Goal: Task Accomplishment & Management: Manage account settings

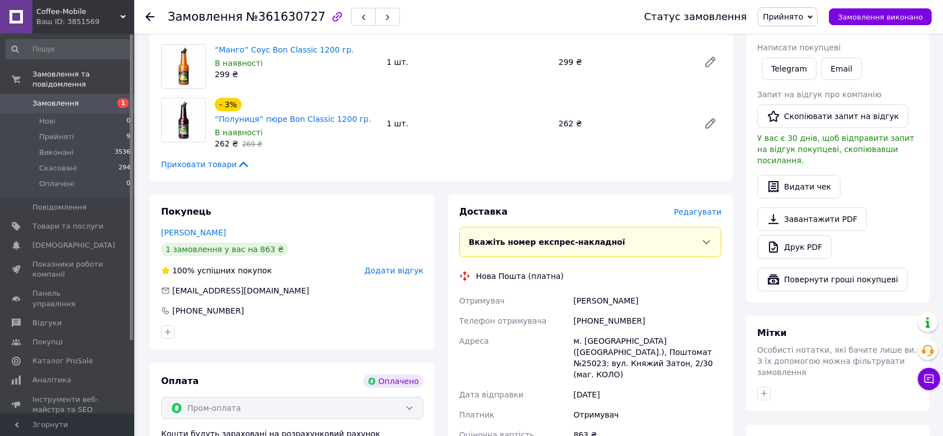
scroll to position [224, 0]
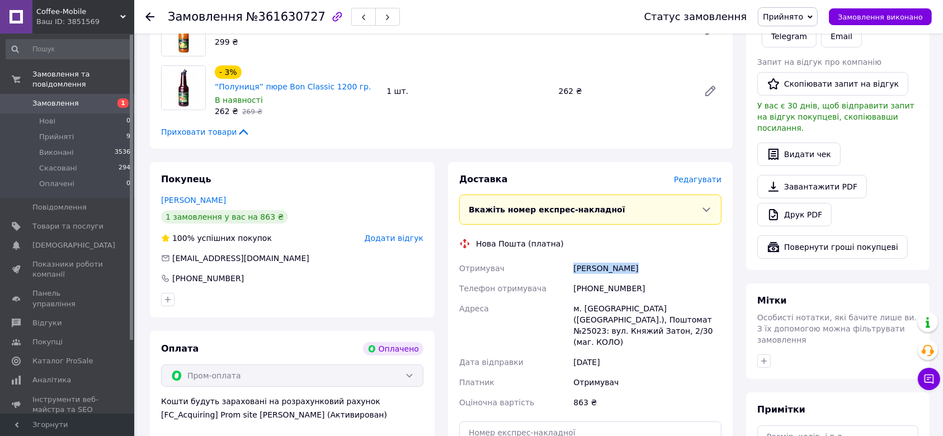
drag, startPoint x: 632, startPoint y: 252, endPoint x: 571, endPoint y: 252, distance: 61.0
click at [571, 258] on div "[PERSON_NAME]" at bounding box center [647, 268] width 153 height 20
copy div "[PERSON_NAME]"
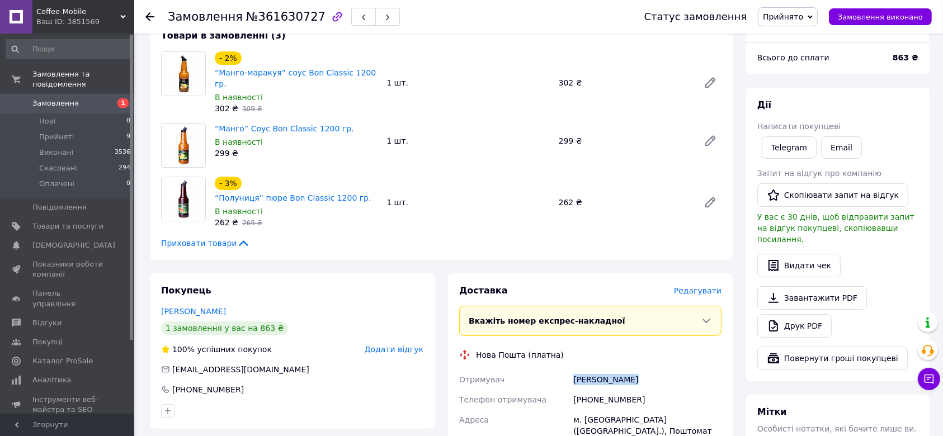
scroll to position [149, 0]
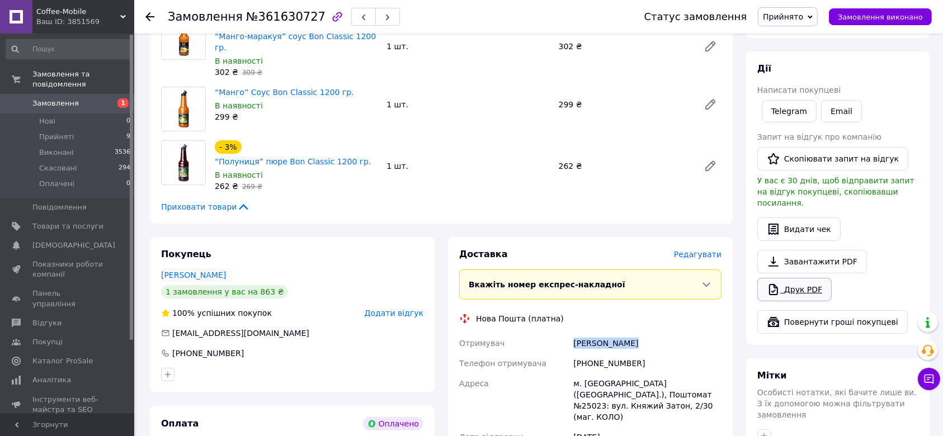
click at [783, 284] on link "Друк PDF" at bounding box center [795, 289] width 74 height 23
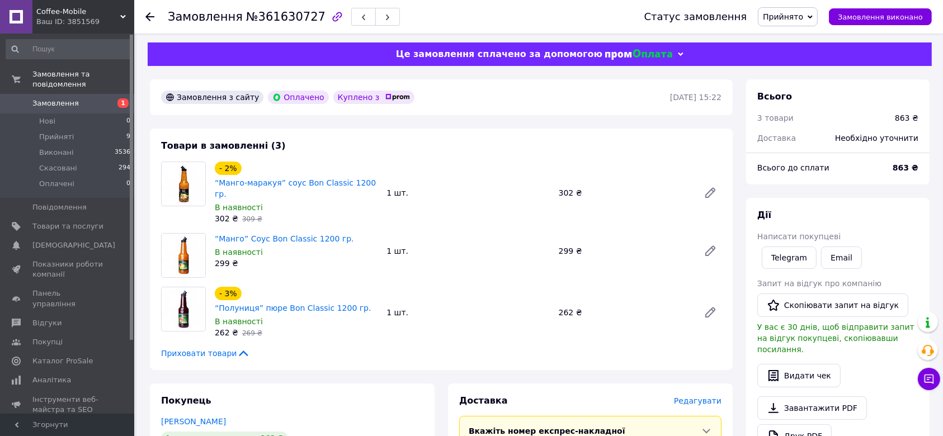
scroll to position [0, 0]
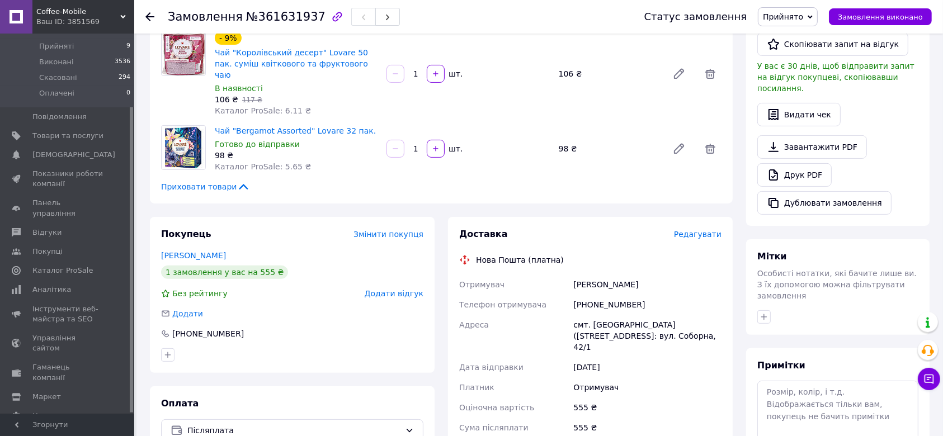
scroll to position [298, 0]
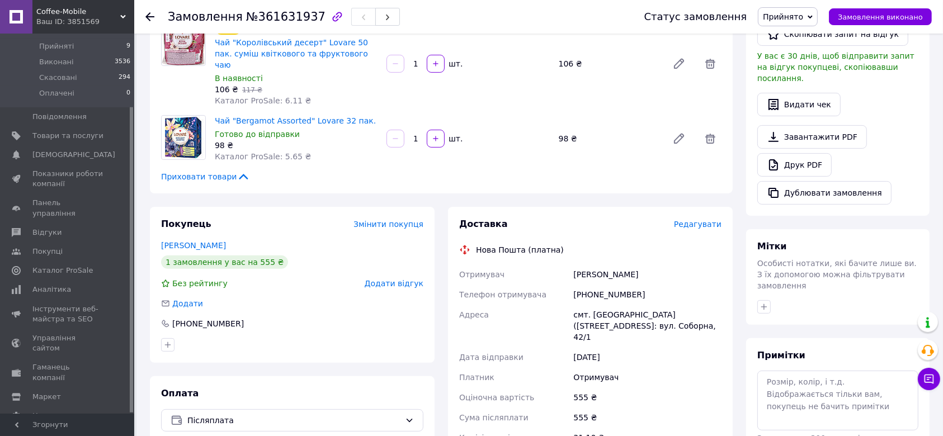
drag, startPoint x: 662, startPoint y: 253, endPoint x: 563, endPoint y: 253, distance: 98.5
click at [563, 265] on div "Отримувач Пономаренко Наталя Телефон отримувача +380993674065 Адреса смт. Савин…" at bounding box center [590, 372] width 267 height 215
copy div "Отримувач Пономаренко Наталя"
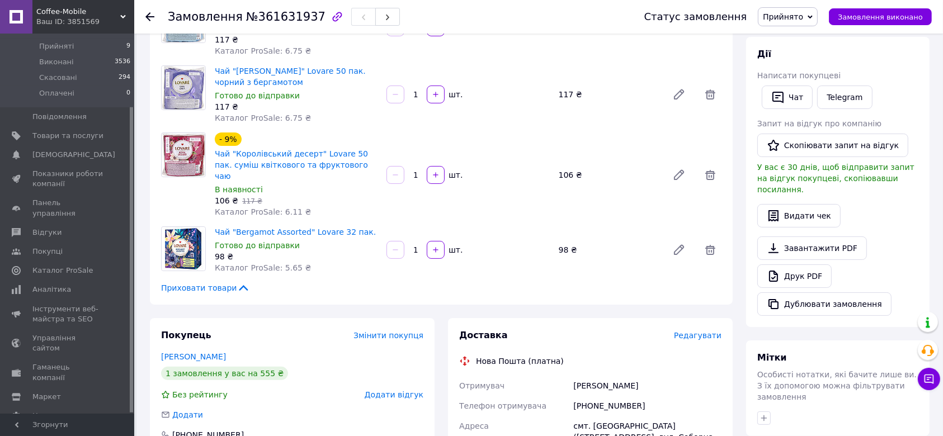
scroll to position [0, 0]
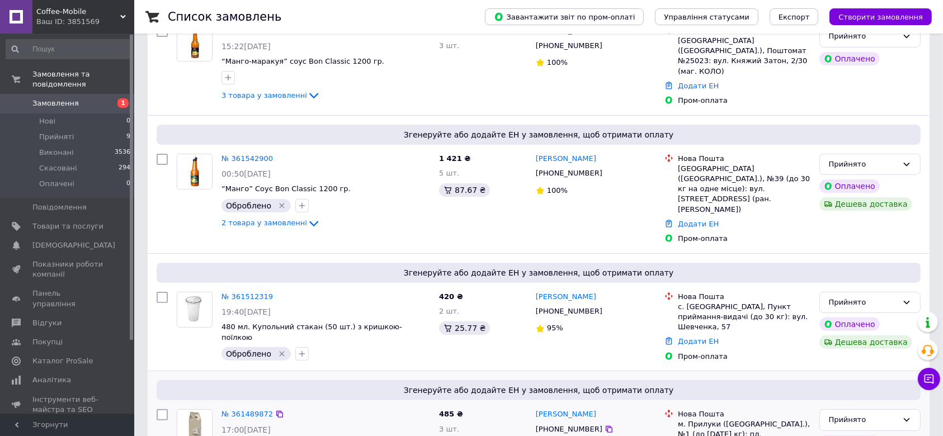
scroll to position [373, 0]
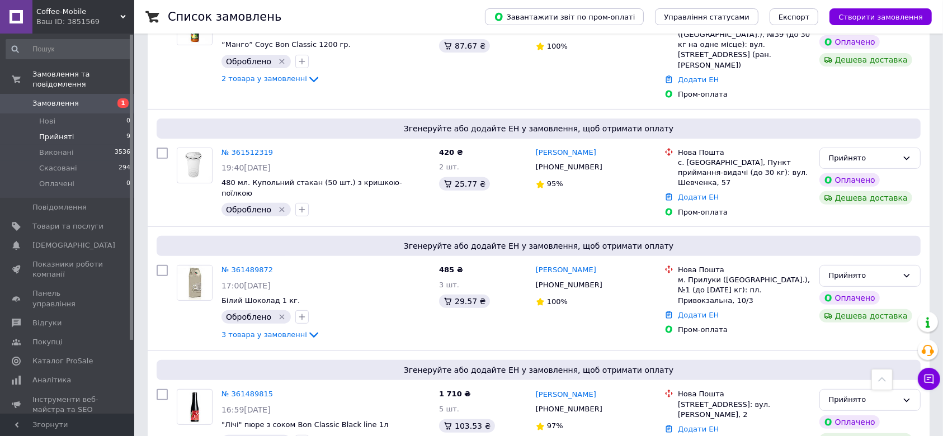
click at [64, 132] on span "Прийняті" at bounding box center [56, 137] width 35 height 10
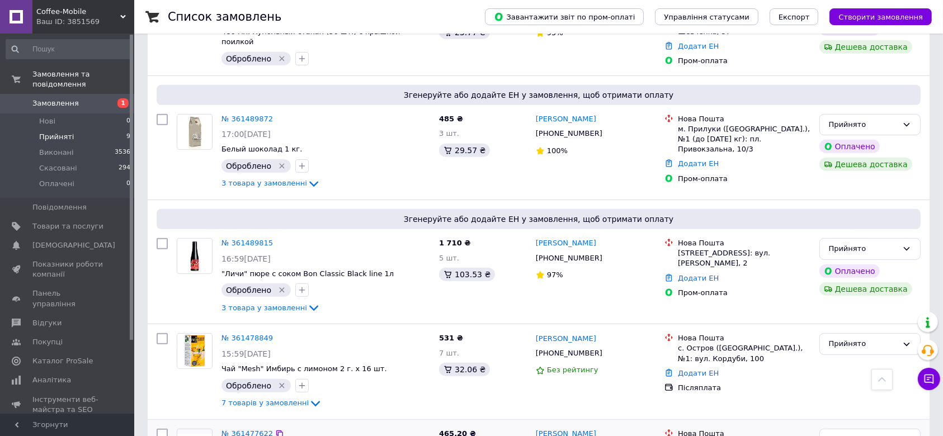
scroll to position [705, 0]
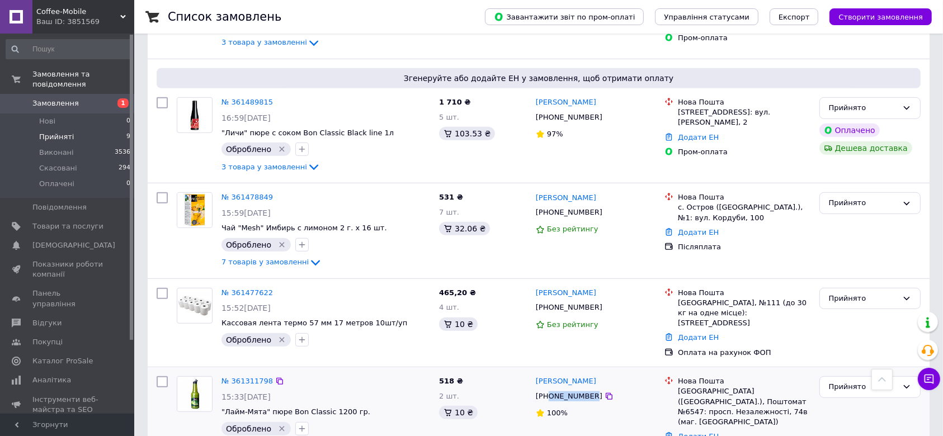
drag, startPoint x: 587, startPoint y: 359, endPoint x: 547, endPoint y: 358, distance: 40.3
click at [547, 389] on div "+380932564979" at bounding box center [569, 396] width 71 height 15
copy div "0932564979"
click at [689, 432] on link "Додати ЕН" at bounding box center [698, 436] width 41 height 8
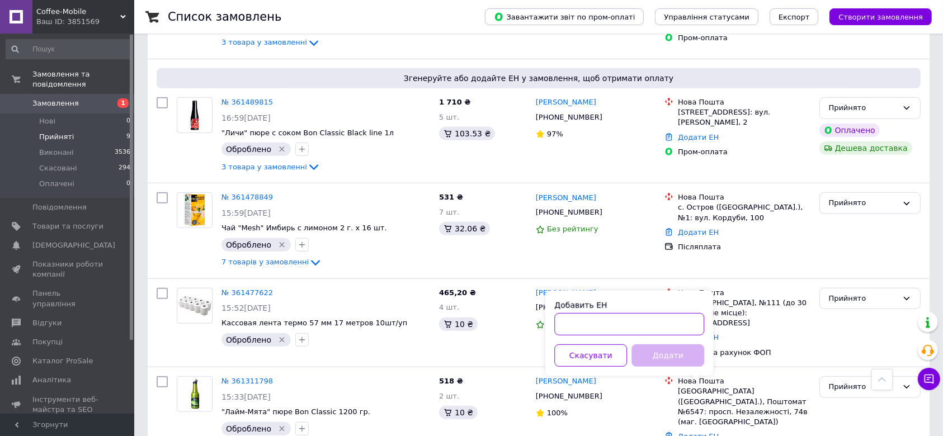
paste input "59001453678777"
type input "59001453678777"
click at [670, 356] on button "Додати" at bounding box center [668, 356] width 73 height 22
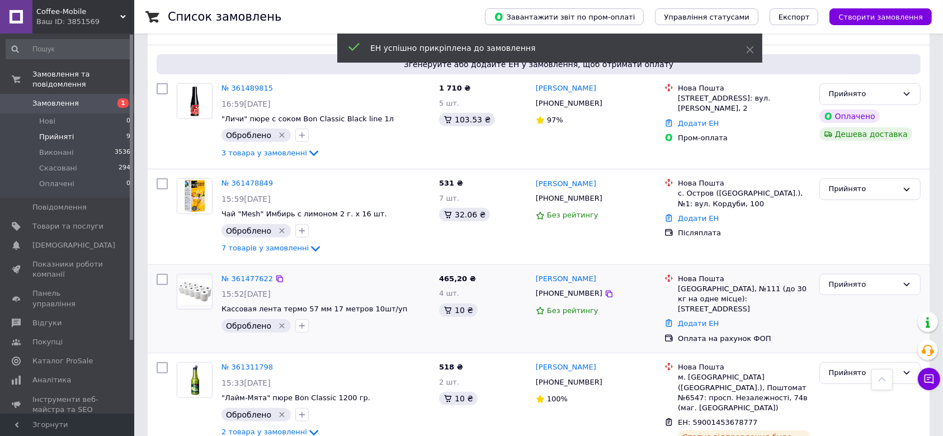
scroll to position [723, 0]
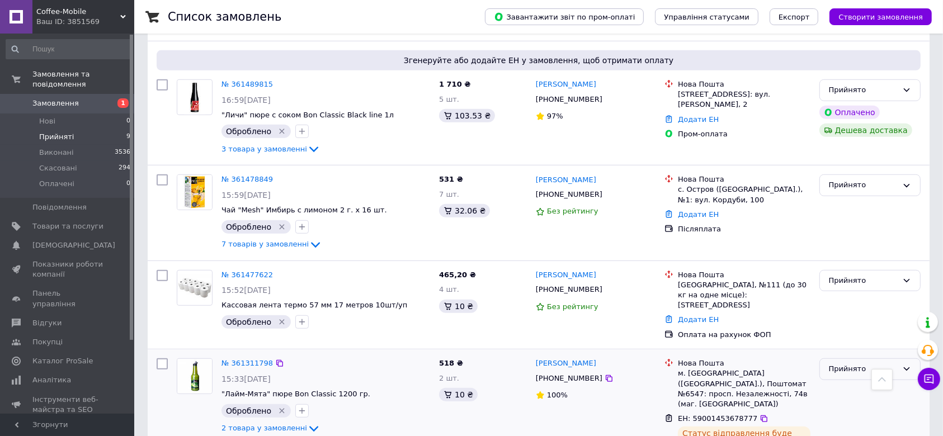
click at [846, 364] on div "Прийнято" at bounding box center [863, 370] width 69 height 12
click at [843, 383] on li "Виконано" at bounding box center [870, 393] width 100 height 21
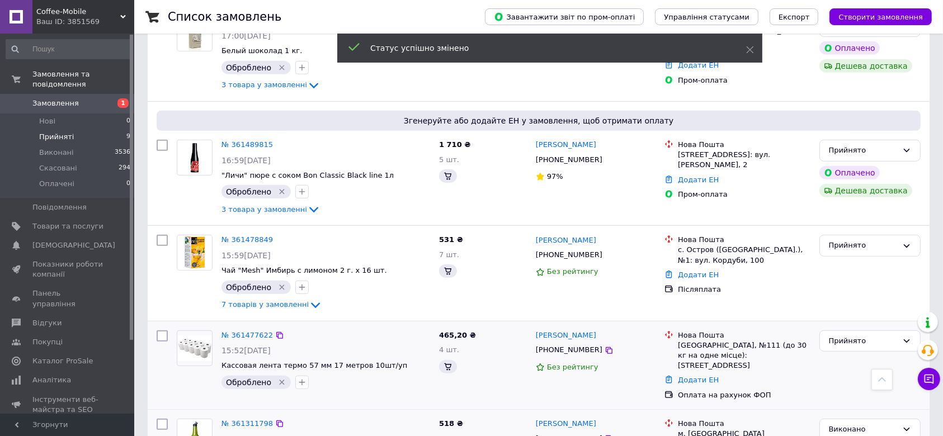
scroll to position [648, 0]
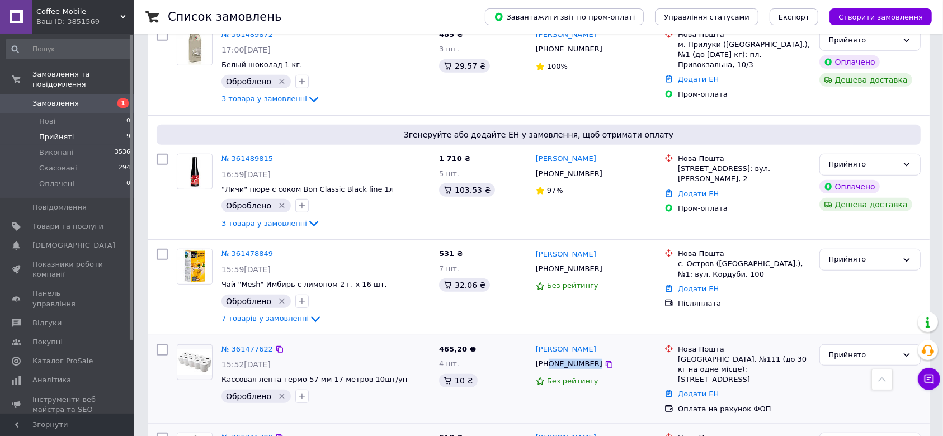
drag, startPoint x: 589, startPoint y: 337, endPoint x: 551, endPoint y: 339, distance: 38.7
click at [551, 358] on div "+380674236849" at bounding box center [596, 364] width 122 height 12
copy div "0674236849"
click at [684, 390] on link "Додати ЕН" at bounding box center [698, 394] width 41 height 8
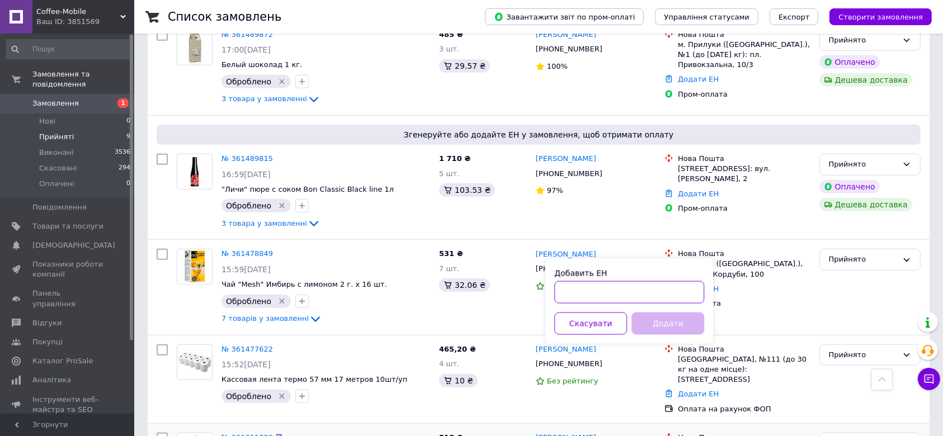
paste input "59001453679443"
type input "59001453679443"
click at [654, 326] on button "Додати" at bounding box center [668, 324] width 73 height 22
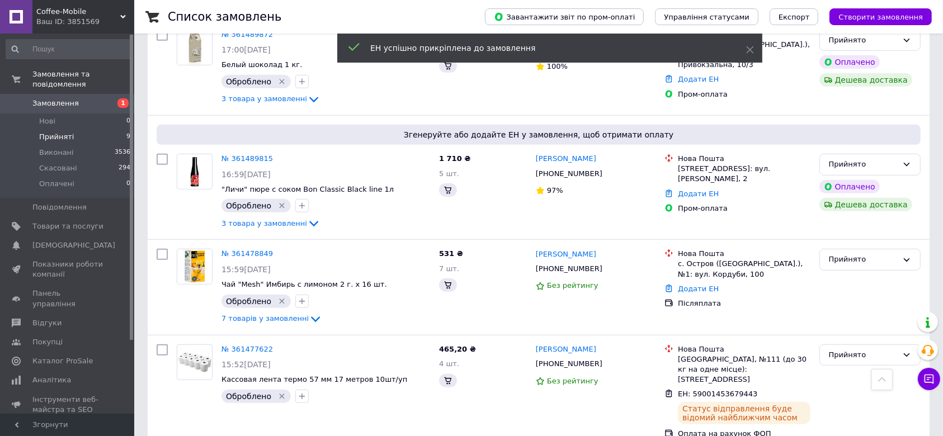
scroll to position [634, 0]
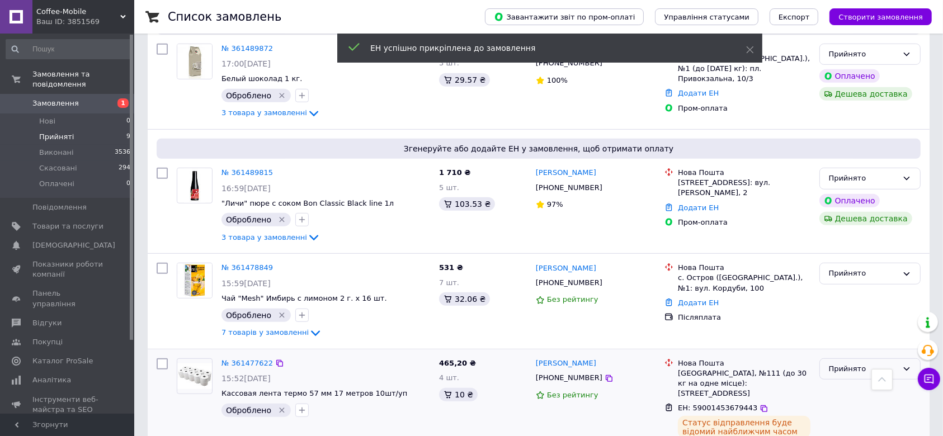
click at [848, 364] on div "Прийнято" at bounding box center [863, 370] width 69 height 12
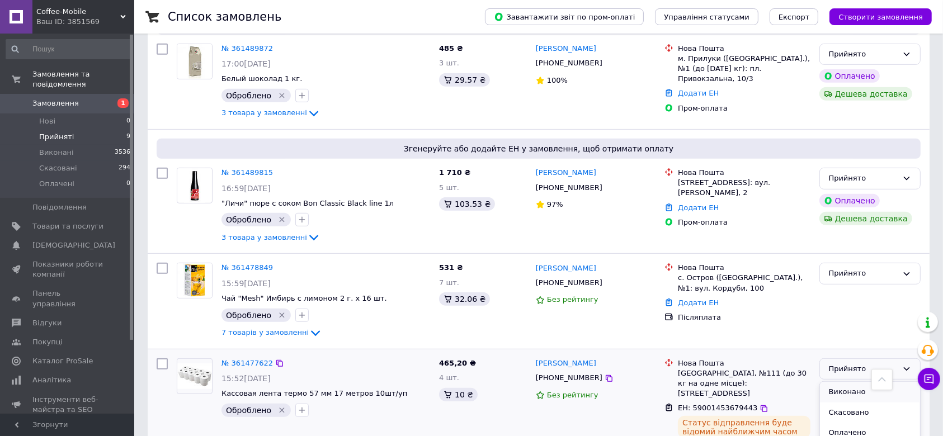
click at [838, 382] on li "Виконано" at bounding box center [870, 392] width 100 height 21
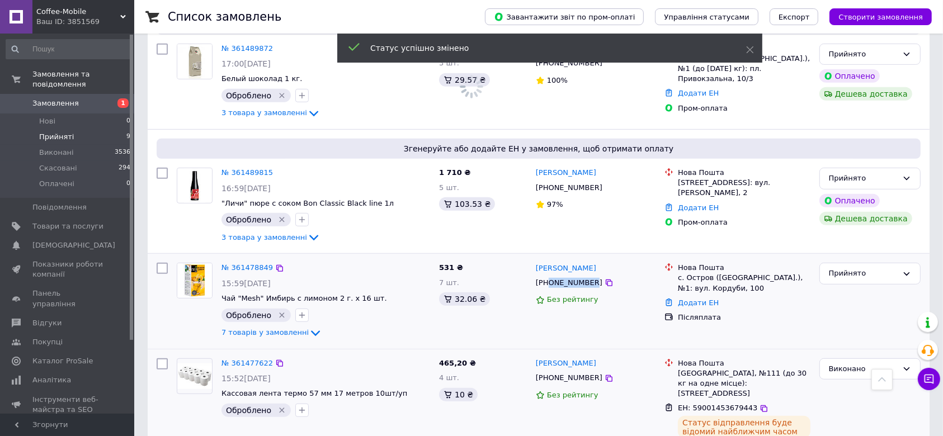
drag, startPoint x: 587, startPoint y: 254, endPoint x: 549, endPoint y: 258, distance: 38.9
click at [549, 276] on div "+380932006676" at bounding box center [569, 283] width 71 height 15
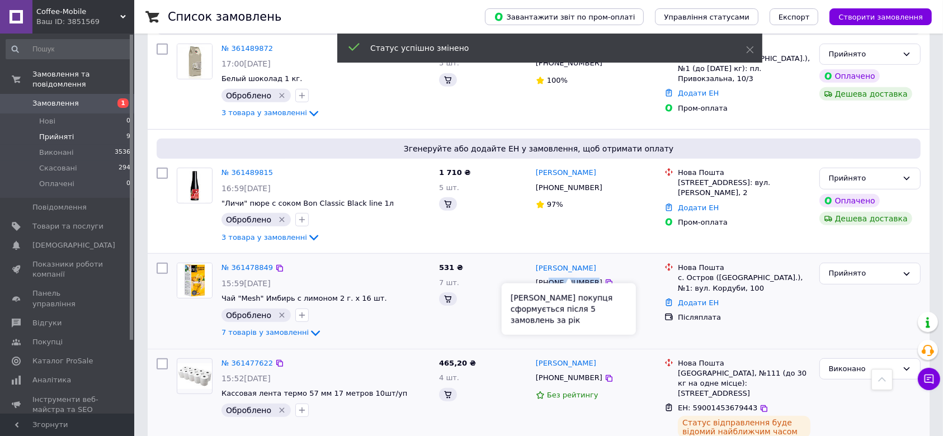
scroll to position [648, 0]
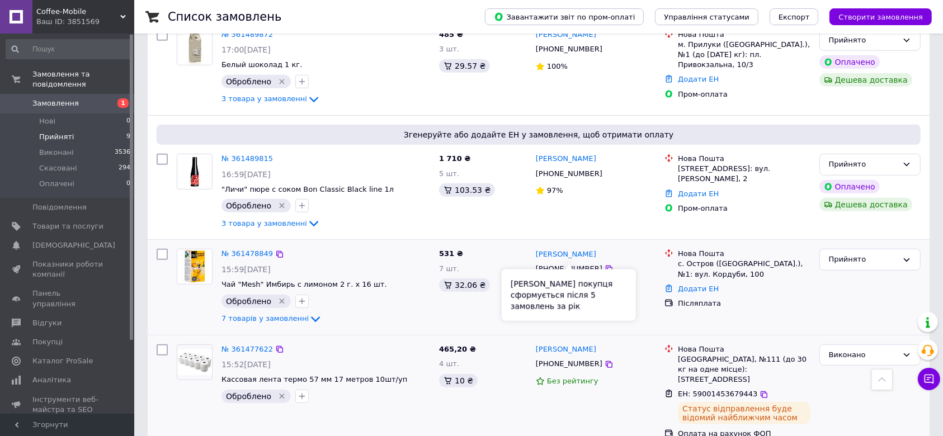
drag, startPoint x: 555, startPoint y: 258, endPoint x: 497, endPoint y: 251, distance: 58.1
click at [497, 279] on div "32.06 ₴" at bounding box center [483, 285] width 88 height 13
drag, startPoint x: 587, startPoint y: 241, endPoint x: 549, endPoint y: 243, distance: 38.1
click at [549, 262] on div "+380932006676" at bounding box center [569, 269] width 71 height 15
copy div "0932006676"
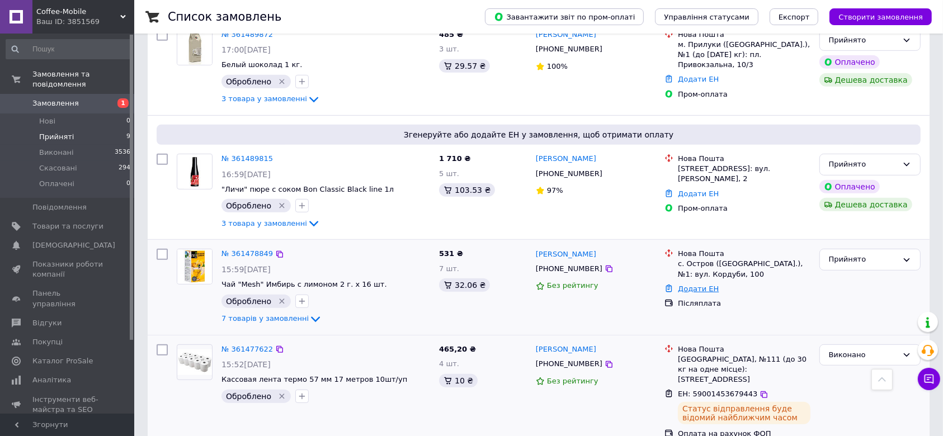
click at [689, 285] on link "Додати ЕН" at bounding box center [698, 289] width 41 height 8
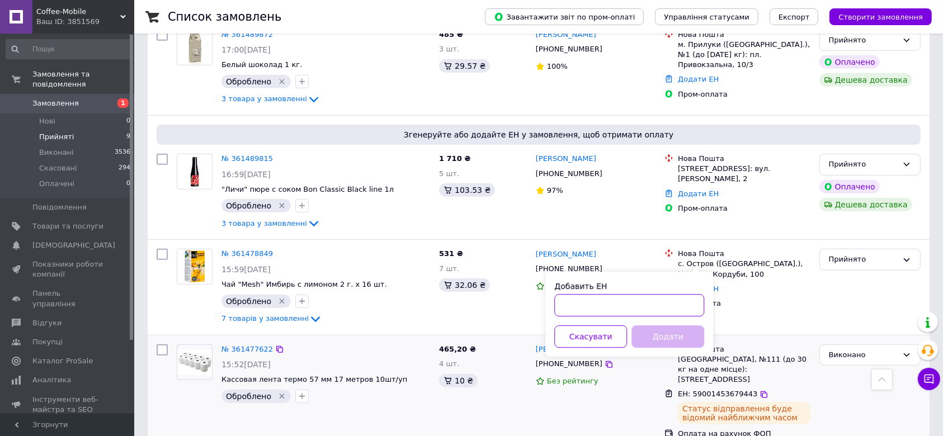
paste input "59001453683151"
type input "59001453683151"
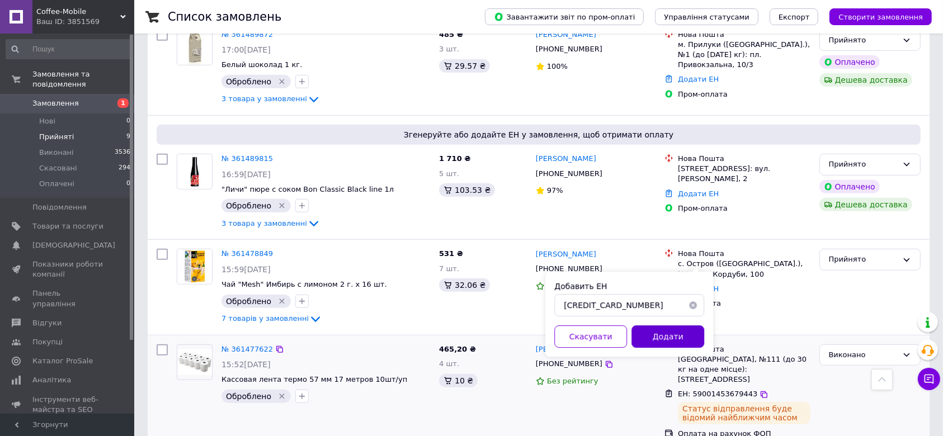
click at [670, 344] on button "Додати" at bounding box center [668, 337] width 73 height 22
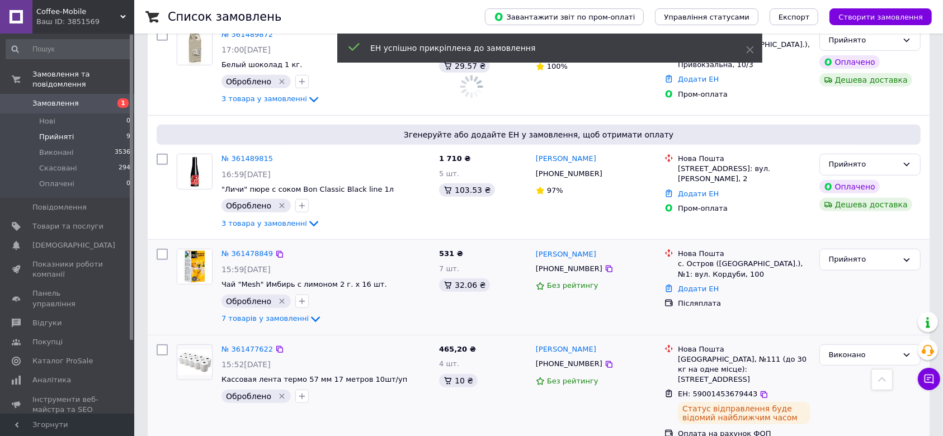
scroll to position [539, 0]
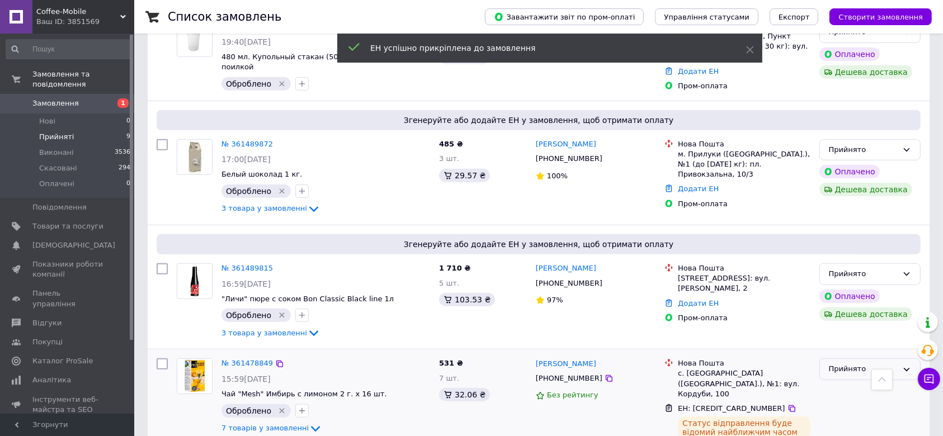
click at [833, 364] on div "Прийнято" at bounding box center [863, 370] width 69 height 12
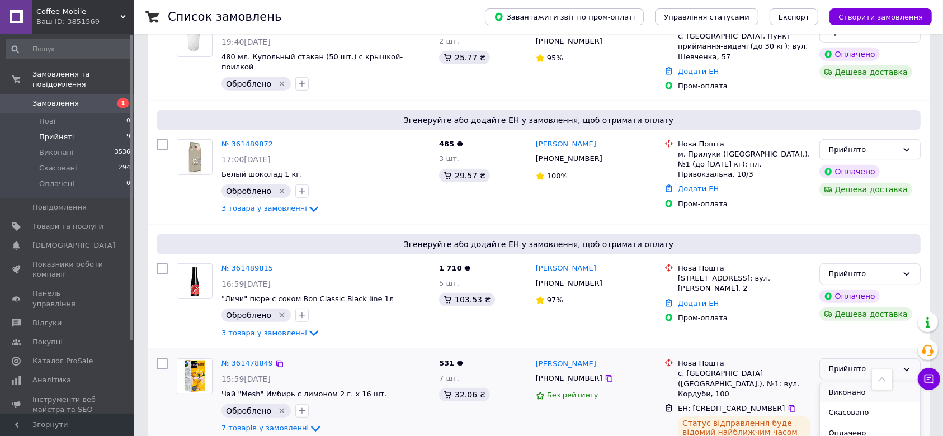
click at [834, 383] on li "Виконано" at bounding box center [870, 393] width 100 height 21
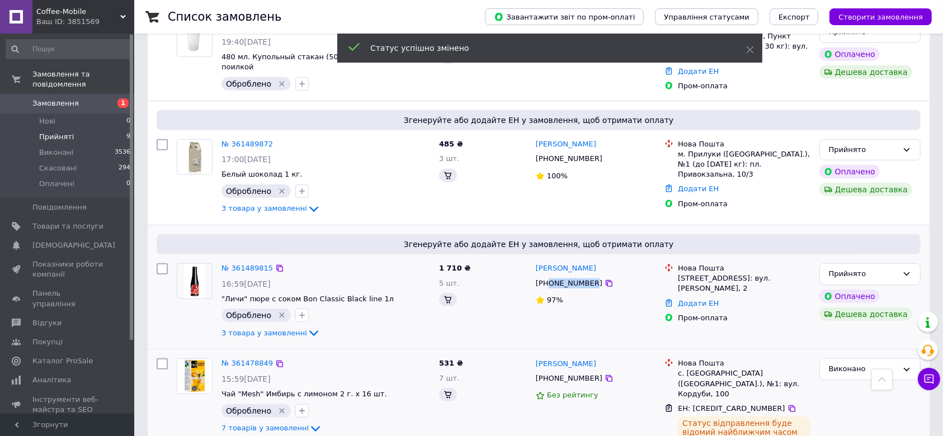
drag, startPoint x: 587, startPoint y: 253, endPoint x: 550, endPoint y: 254, distance: 37.5
click at [550, 276] on div "+380672901293" at bounding box center [569, 283] width 71 height 15
copy div "0672901293"
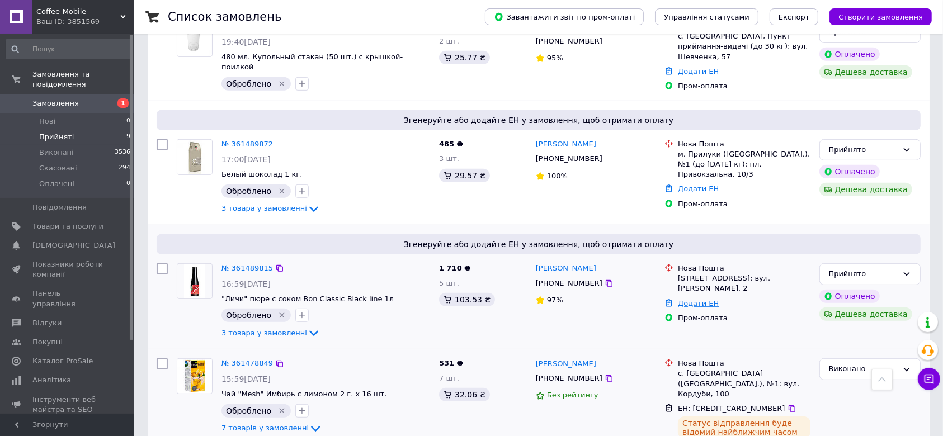
click at [687, 299] on link "Додати ЕН" at bounding box center [698, 303] width 41 height 8
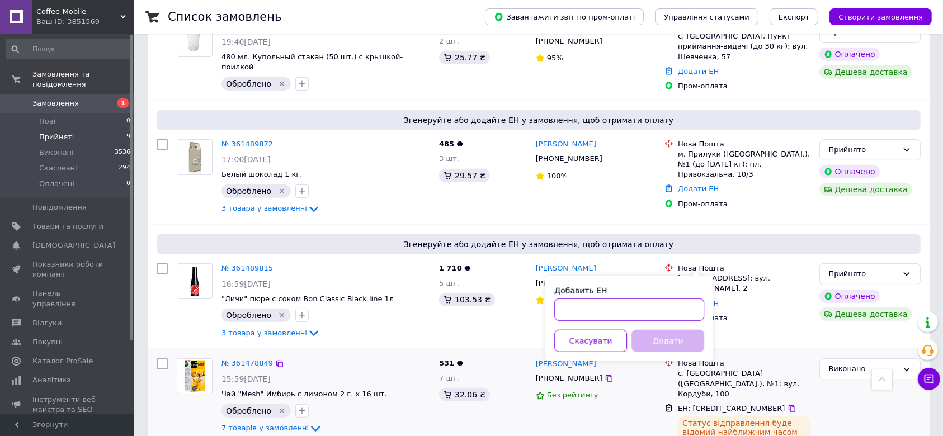
paste input "59001453684969"
type input "59001453684969"
click at [669, 340] on button "Додати" at bounding box center [668, 341] width 73 height 22
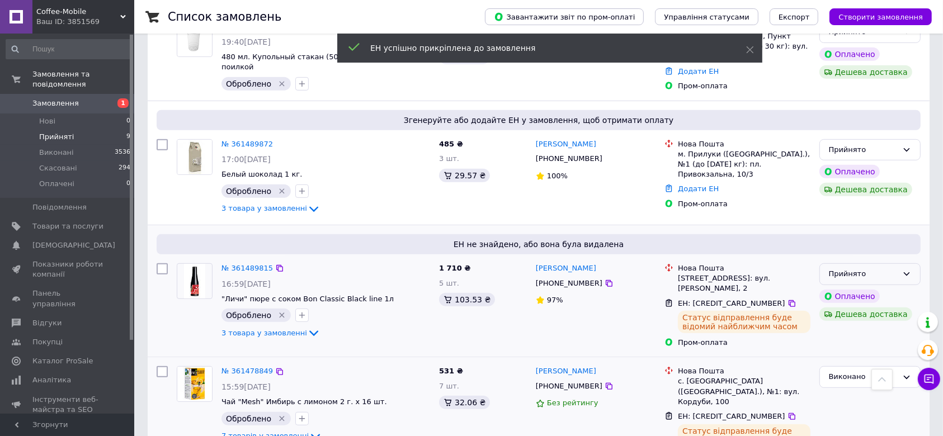
click at [918, 264] on div "Прийнято" at bounding box center [870, 275] width 101 height 22
click at [859, 288] on li "Виконано" at bounding box center [870, 298] width 100 height 21
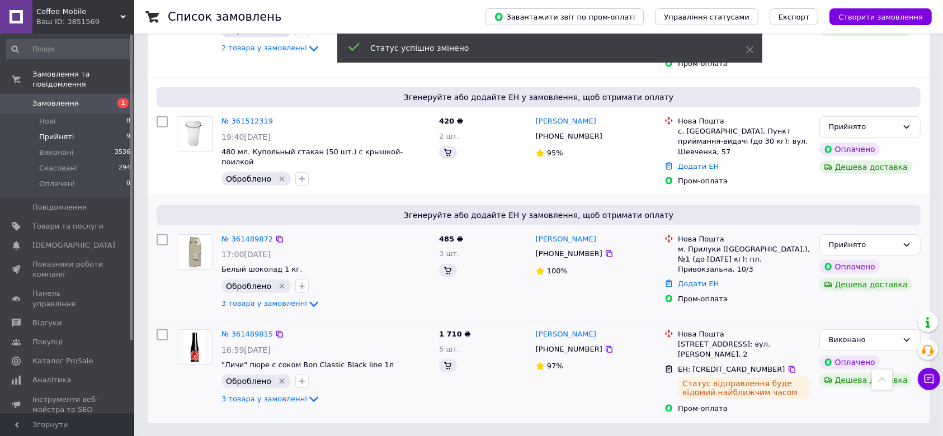
scroll to position [436, 0]
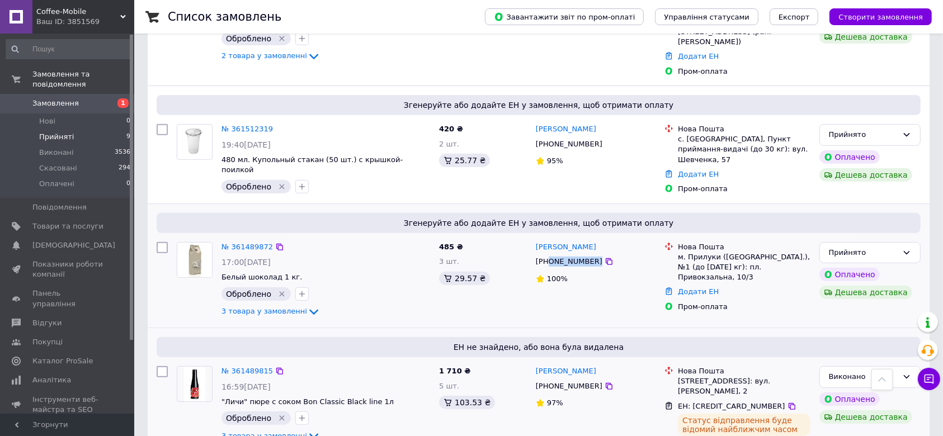
drag, startPoint x: 589, startPoint y: 230, endPoint x: 548, endPoint y: 237, distance: 41.5
click at [548, 256] on div "+380502417470" at bounding box center [596, 262] width 122 height 12
copy div "0502417470"
click at [695, 288] on link "Додати ЕН" at bounding box center [698, 292] width 41 height 8
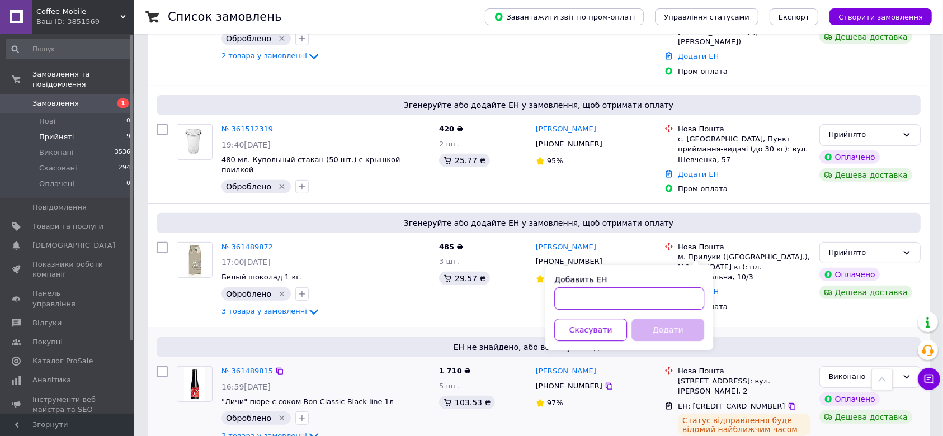
paste input "59001453681703"
type input "59001453681703"
click at [662, 316] on div "Добавить ЕН 59001453681703 Скасувати Додати" at bounding box center [630, 307] width 168 height 85
click at [662, 330] on button "Додати" at bounding box center [668, 330] width 73 height 22
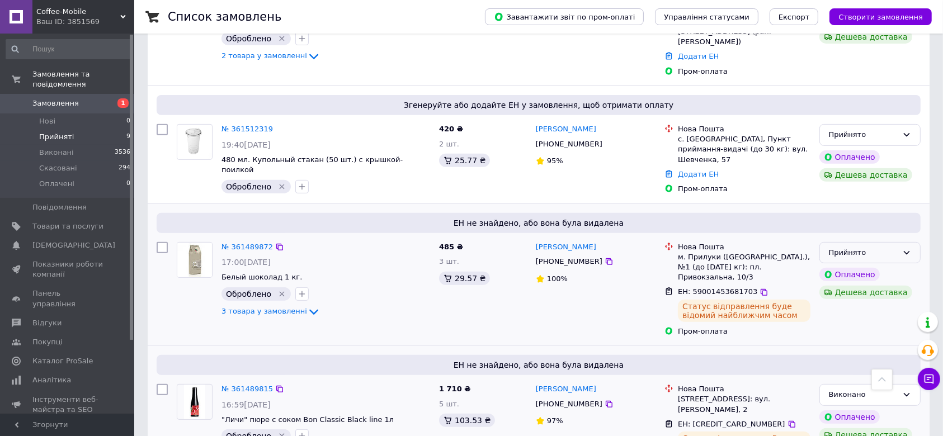
click at [913, 242] on div "Прийнято" at bounding box center [870, 253] width 101 height 22
click at [852, 266] on li "Виконано" at bounding box center [870, 276] width 100 height 21
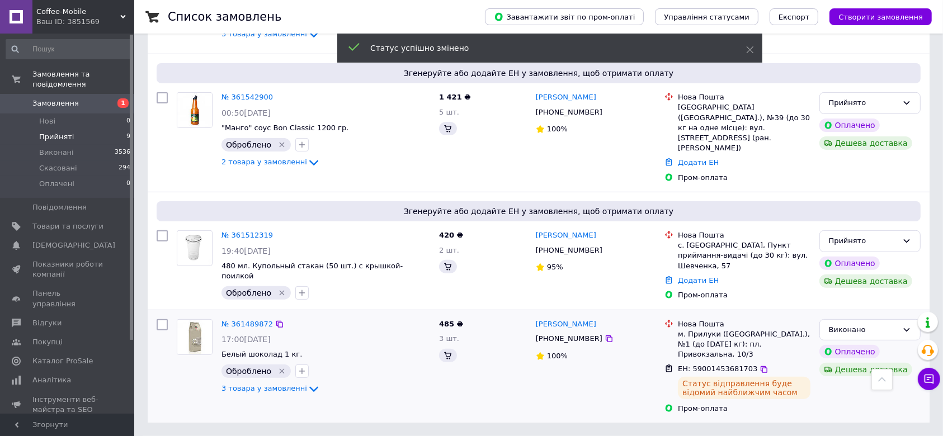
scroll to position [319, 0]
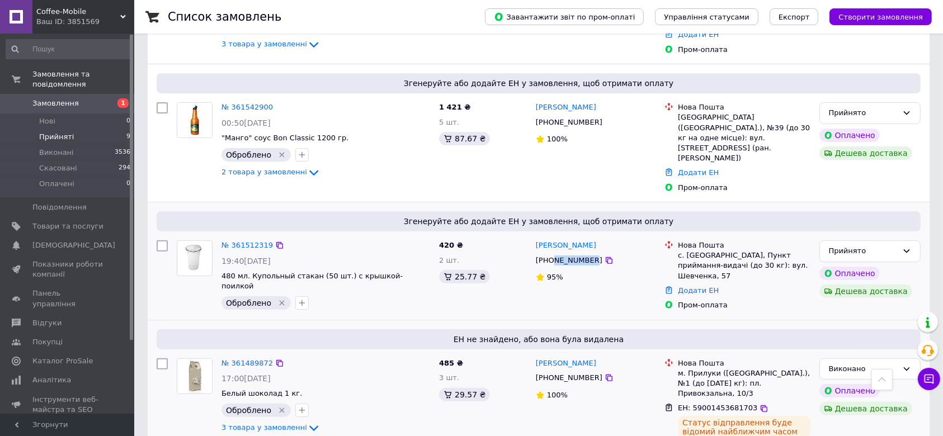
drag, startPoint x: 588, startPoint y: 242, endPoint x: 553, endPoint y: 241, distance: 35.3
click at [553, 253] on div "+380687317401" at bounding box center [569, 260] width 71 height 15
click at [555, 253] on div "+380687317401" at bounding box center [569, 260] width 71 height 15
drag, startPoint x: 586, startPoint y: 243, endPoint x: 550, endPoint y: 244, distance: 36.4
click at [550, 253] on div "+380687317401" at bounding box center [569, 260] width 71 height 15
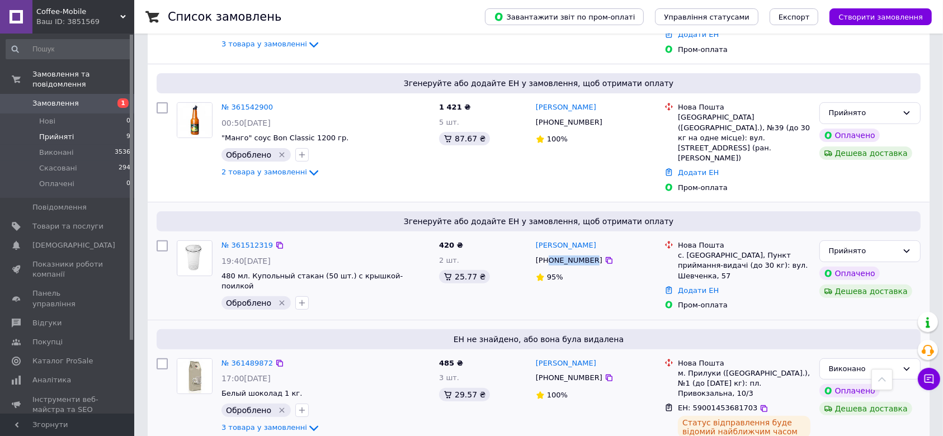
copy div "0687317401"
drag, startPoint x: 702, startPoint y: 262, endPoint x: 695, endPoint y: 268, distance: 9.1
click at [702, 286] on link "Додати ЕН" at bounding box center [698, 290] width 41 height 8
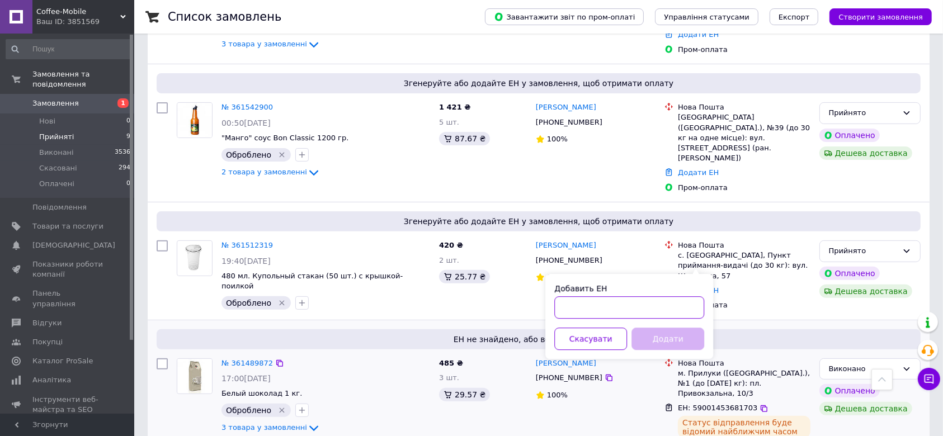
paste input "59001453677497"
type input "59001453677497"
click at [662, 347] on button "Додати" at bounding box center [668, 339] width 73 height 22
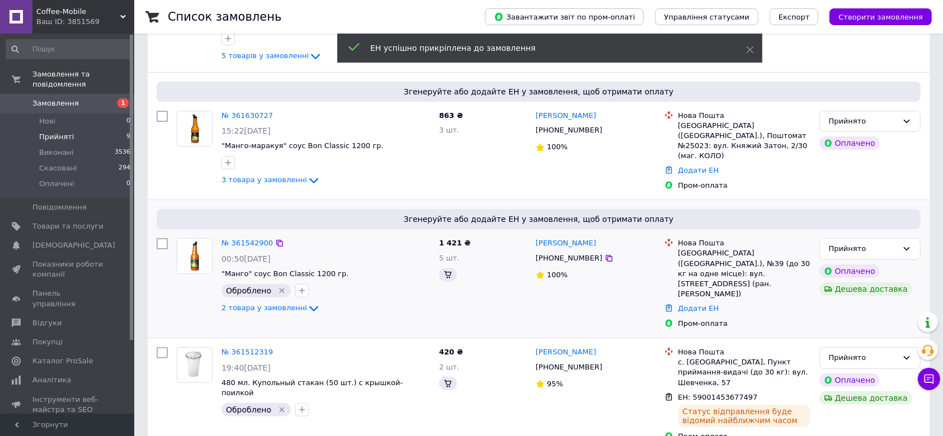
scroll to position [212, 0]
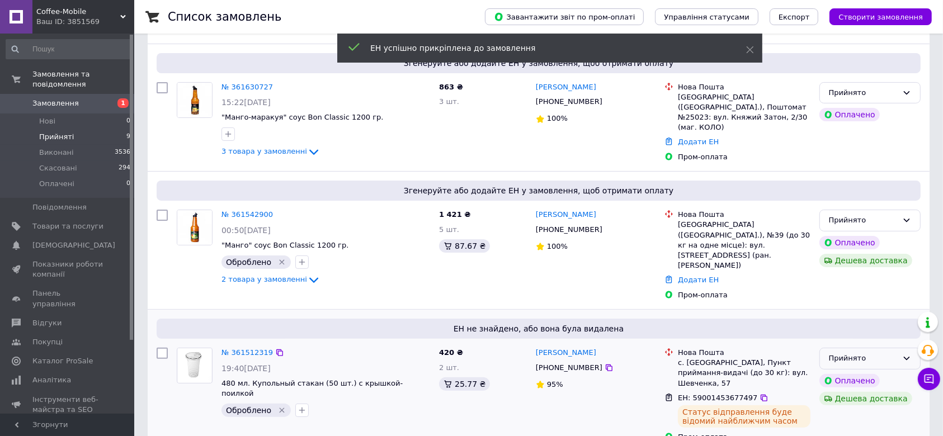
click at [882, 349] on div "Прийнято" at bounding box center [870, 359] width 101 height 22
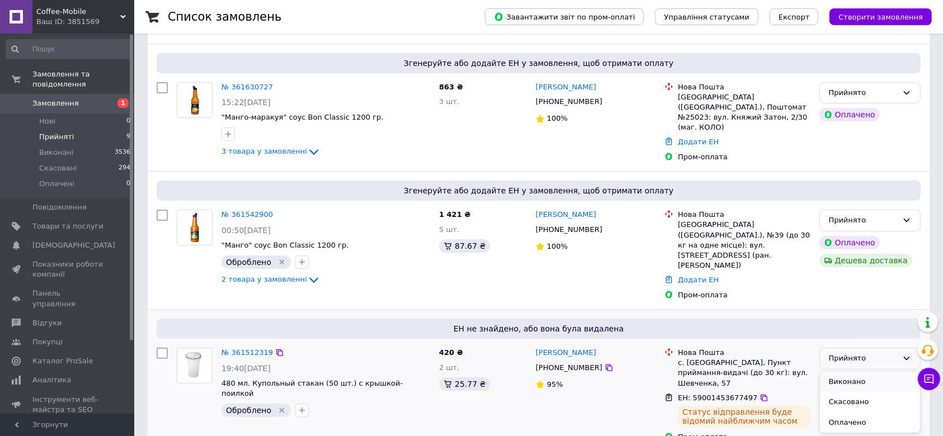
click at [863, 372] on li "Виконано" at bounding box center [870, 382] width 100 height 21
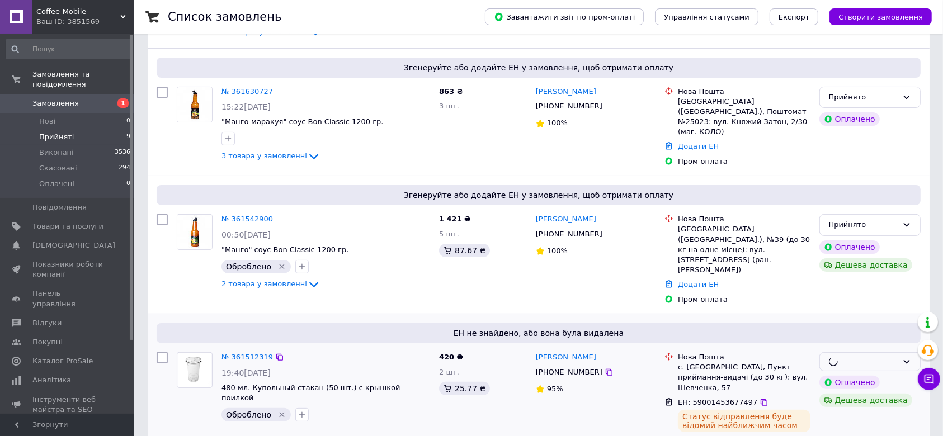
scroll to position [138, 0]
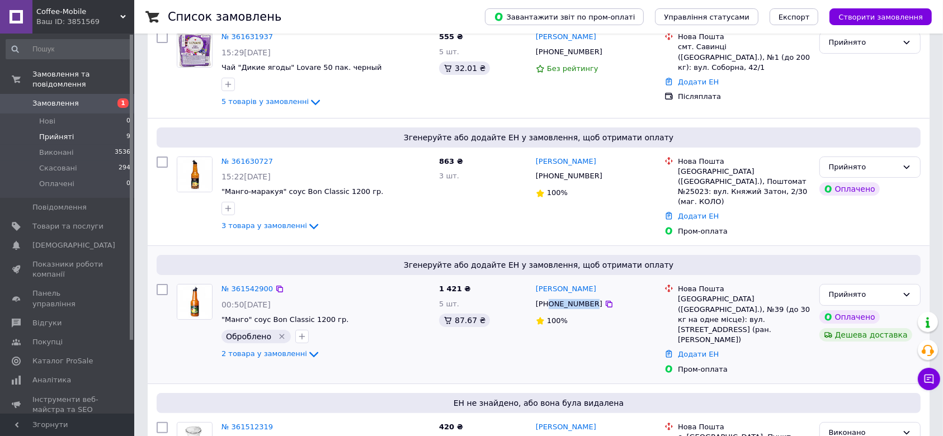
drag, startPoint x: 587, startPoint y: 300, endPoint x: 550, endPoint y: 300, distance: 37.5
click at [550, 300] on div "+380682826852" at bounding box center [569, 304] width 71 height 15
copy div "0682826852"
click at [688, 350] on link "Додати ЕН" at bounding box center [698, 354] width 41 height 8
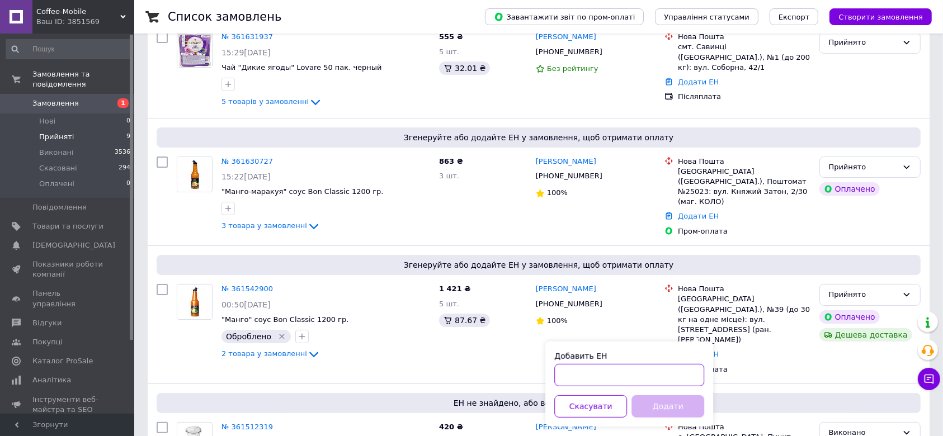
paste input "59001453682292"
type input "59001453682292"
click at [648, 413] on button "Додати" at bounding box center [668, 407] width 73 height 22
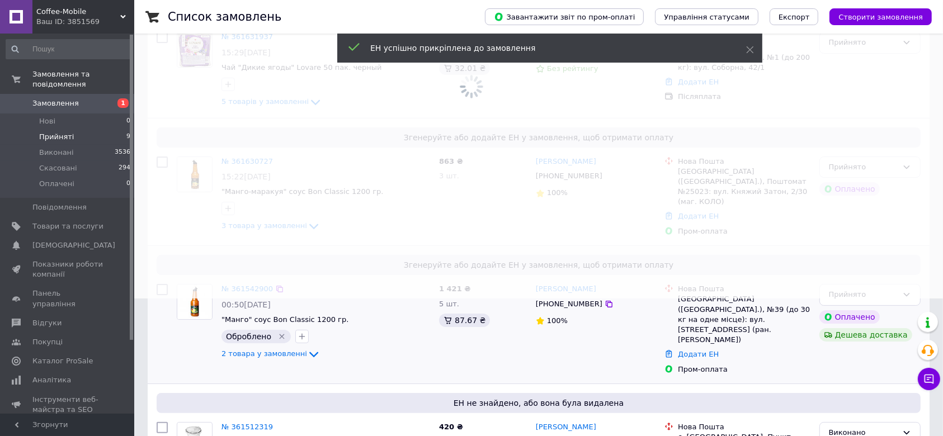
scroll to position [98, 0]
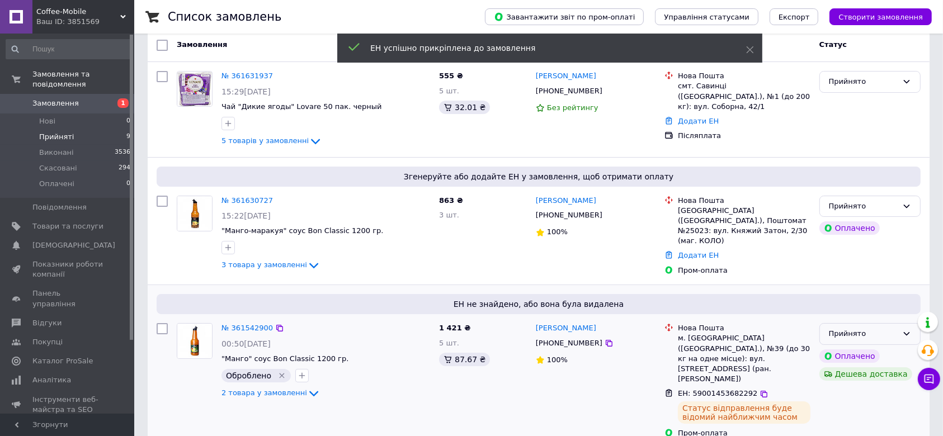
click at [883, 328] on div "Прийнято" at bounding box center [863, 334] width 69 height 12
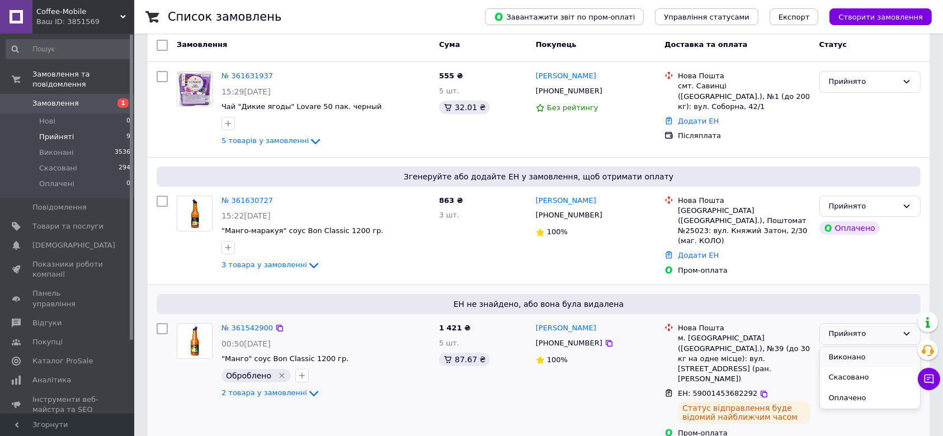
click at [840, 350] on li "Виконано" at bounding box center [870, 357] width 100 height 21
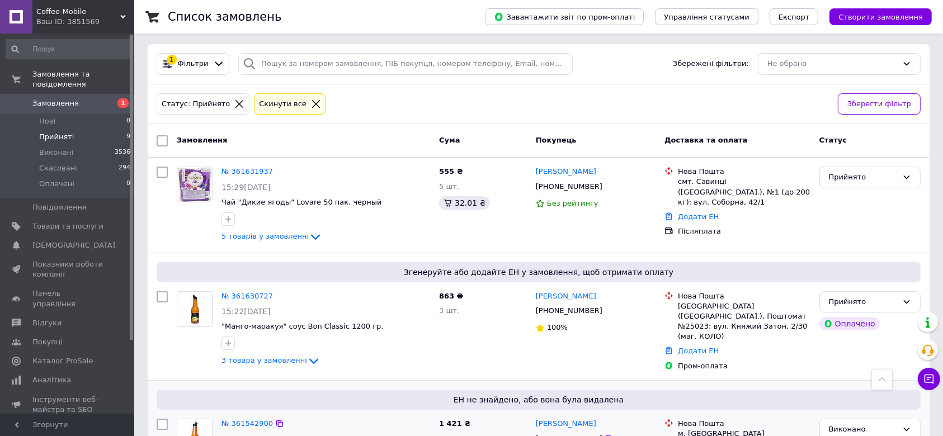
scroll to position [0, 0]
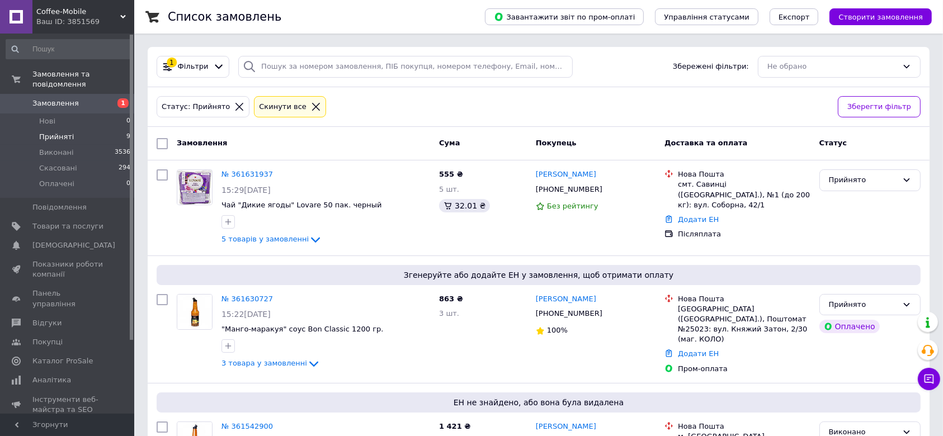
click at [50, 98] on span "Замовлення" at bounding box center [55, 103] width 46 height 10
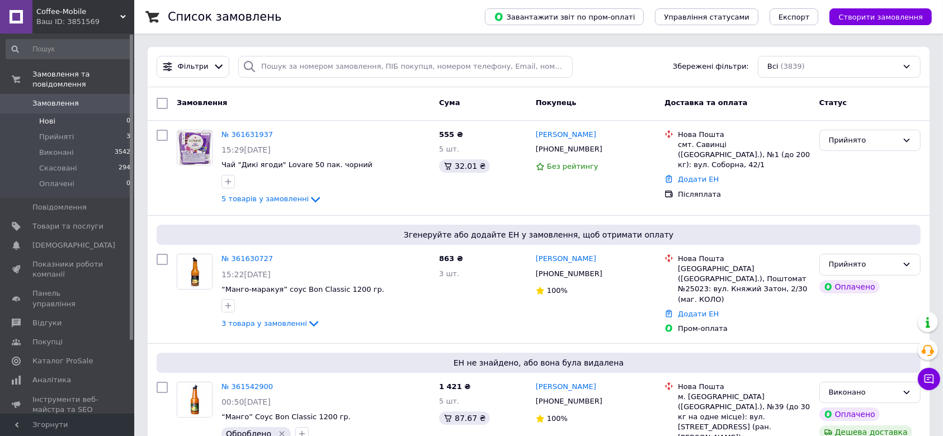
drag, startPoint x: 55, startPoint y: 94, endPoint x: 55, endPoint y: 105, distance: 11.2
click at [55, 98] on span "Замовлення" at bounding box center [55, 103] width 46 height 10
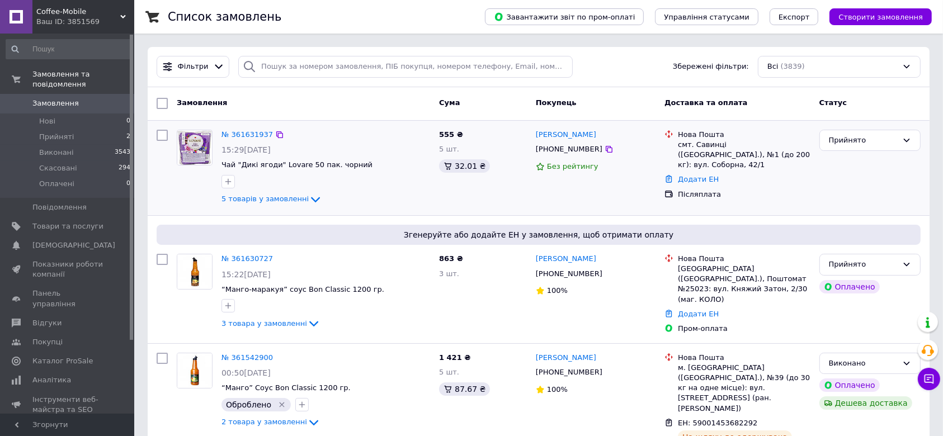
click at [160, 205] on div at bounding box center [162, 168] width 20 height 86
